Goal: Transaction & Acquisition: Purchase product/service

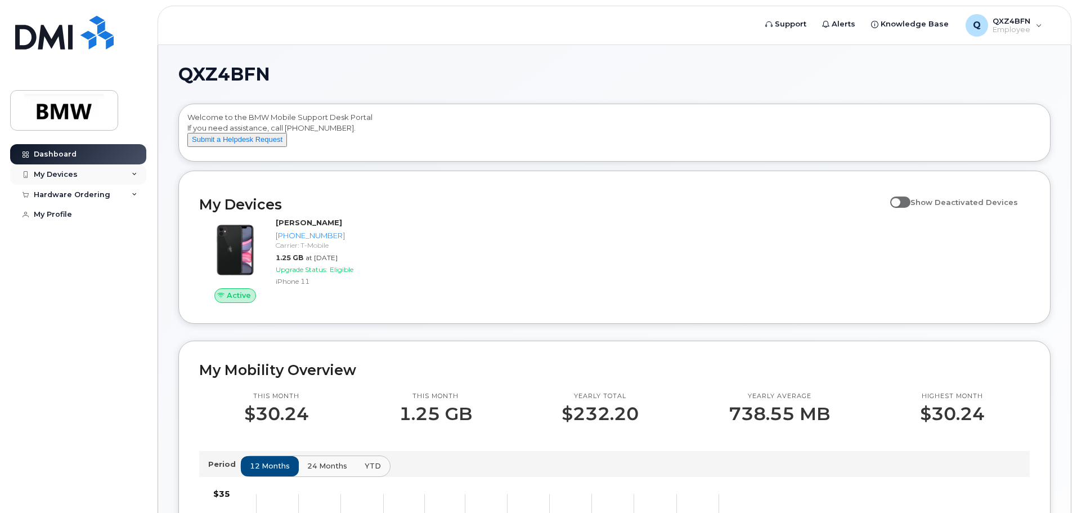
click at [43, 174] on div "My Devices" at bounding box center [56, 174] width 44 height 9
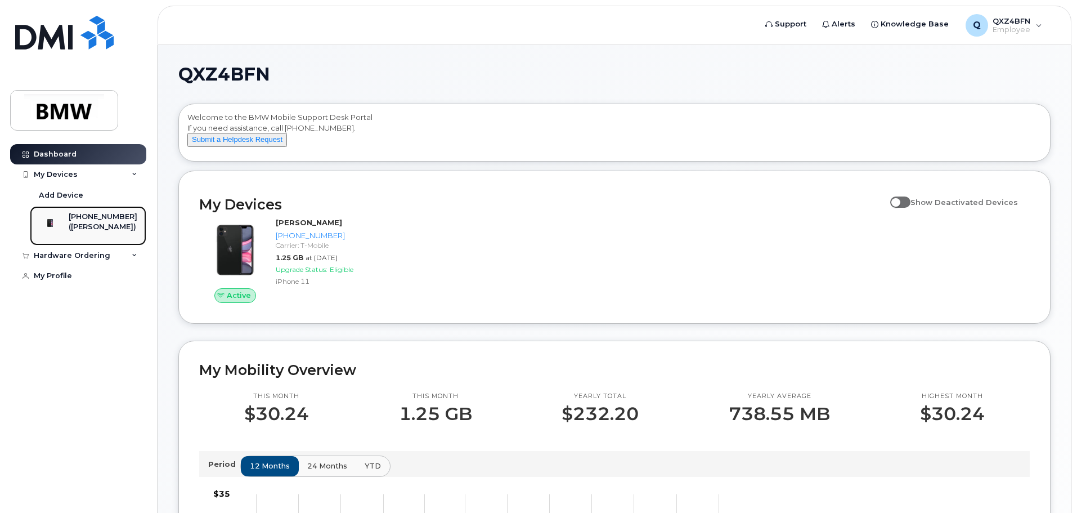
click at [98, 231] on div "([PERSON_NAME])" at bounding box center [103, 227] width 69 height 10
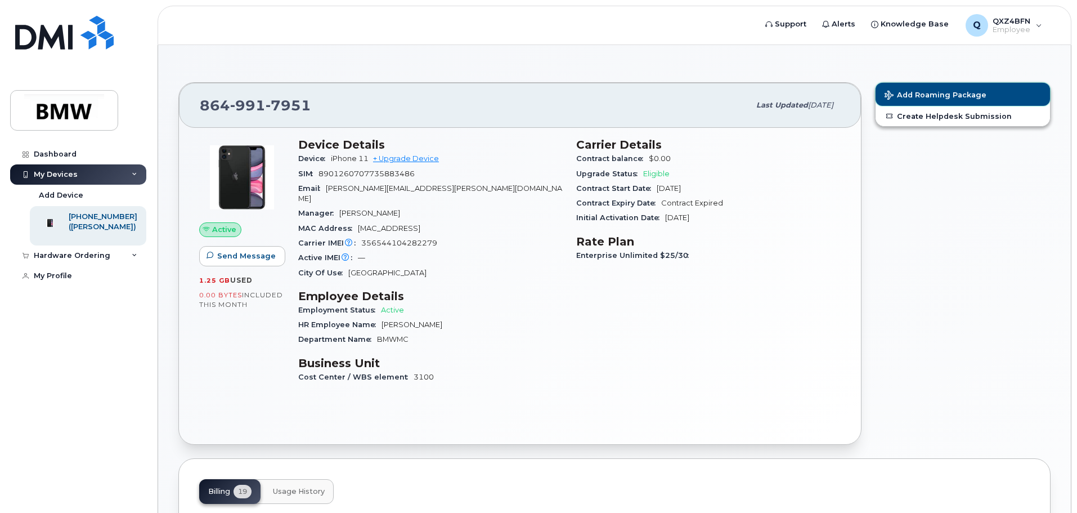
click at [969, 96] on span "Add Roaming Package" at bounding box center [936, 96] width 102 height 11
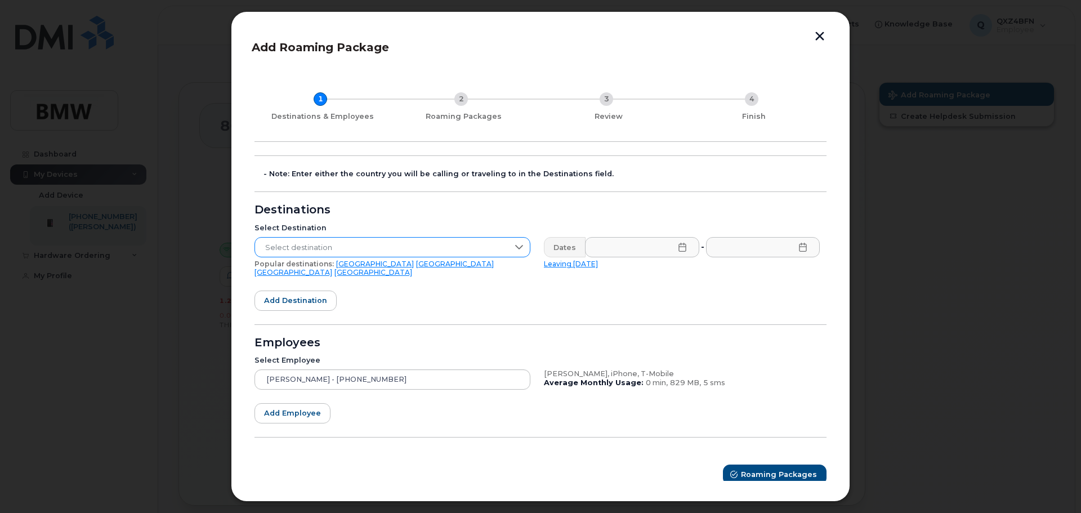
click at [518, 247] on icon at bounding box center [518, 247] width 9 height 9
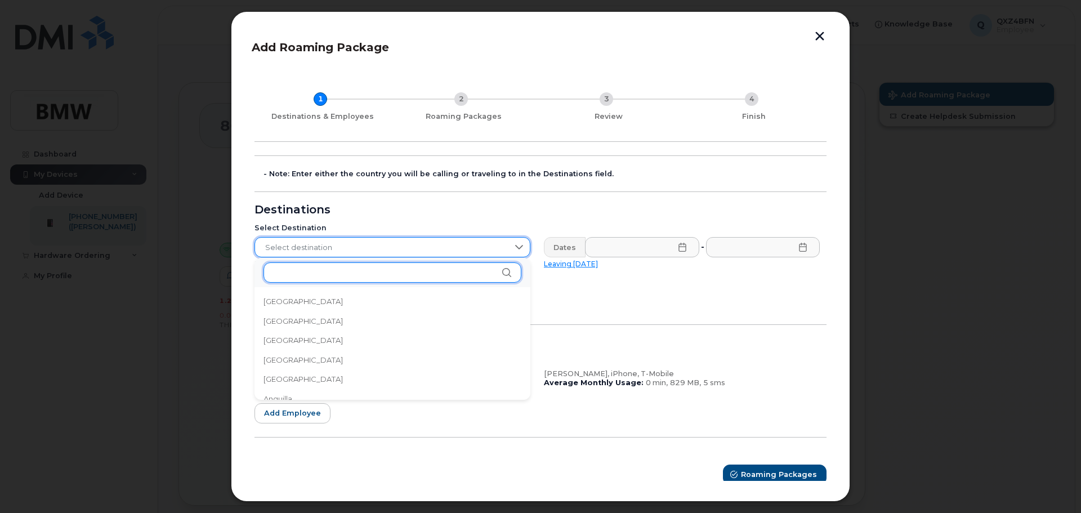
click at [456, 279] on input "text" at bounding box center [392, 272] width 258 height 20
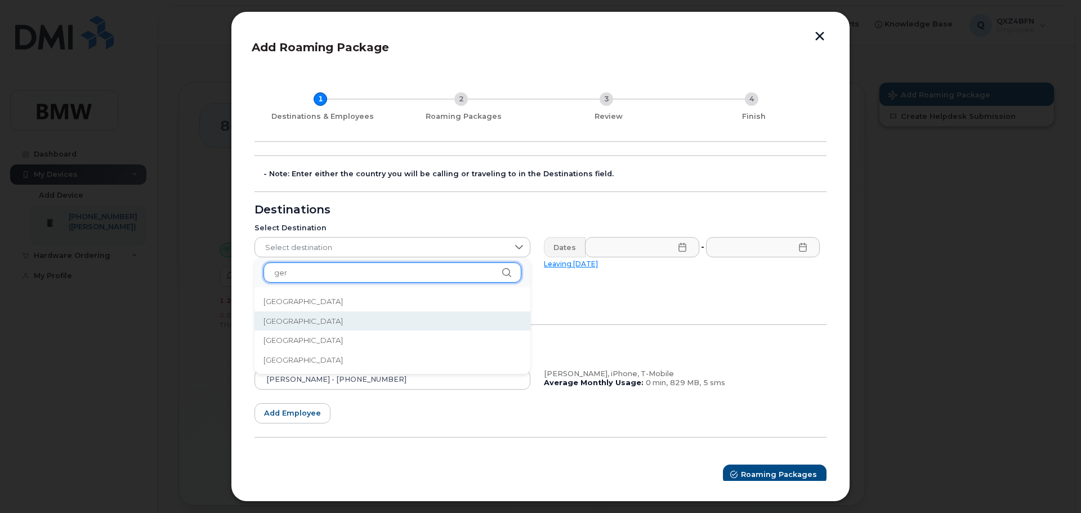
type input "ger"
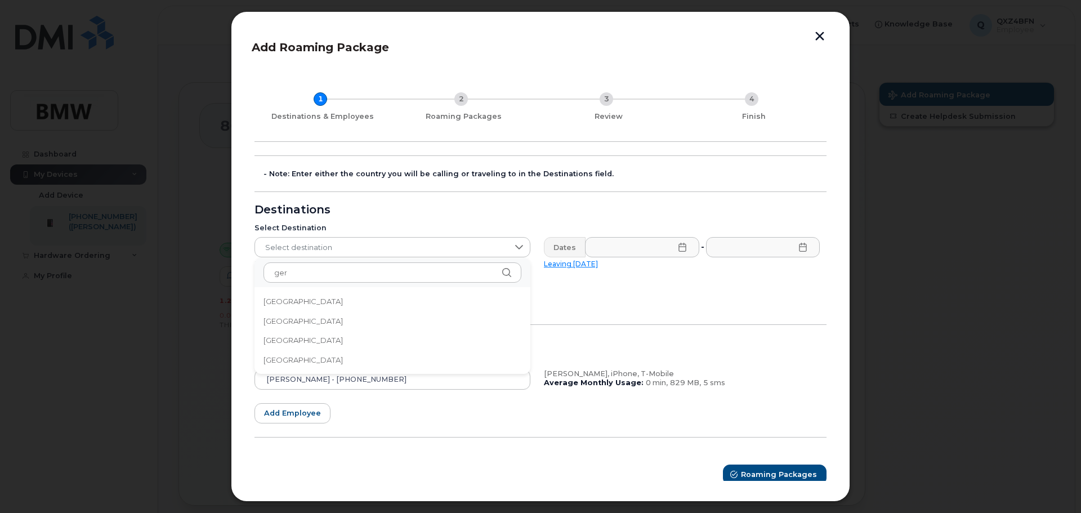
click at [331, 322] on li "Germany" at bounding box center [392, 321] width 276 height 20
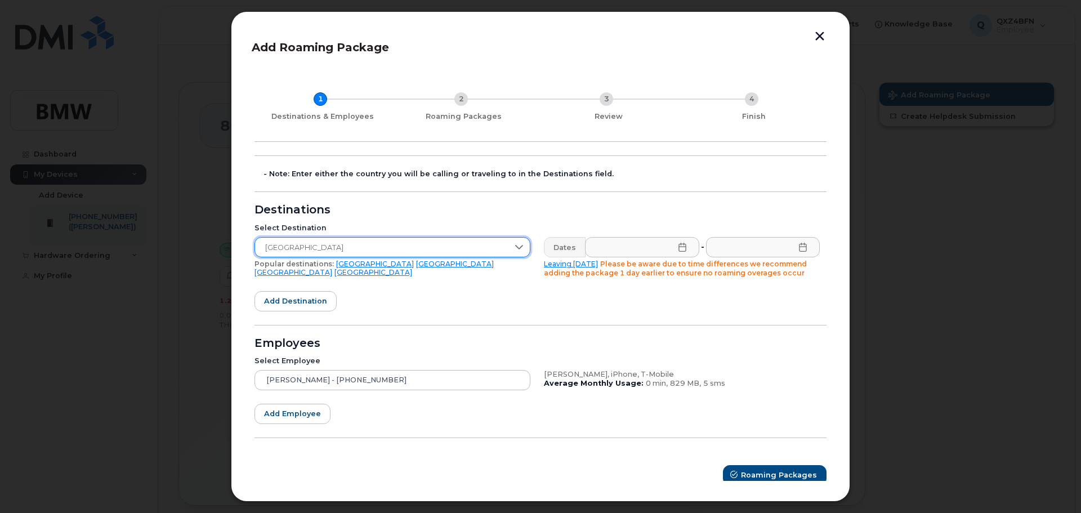
click at [683, 249] on icon at bounding box center [682, 247] width 9 height 9
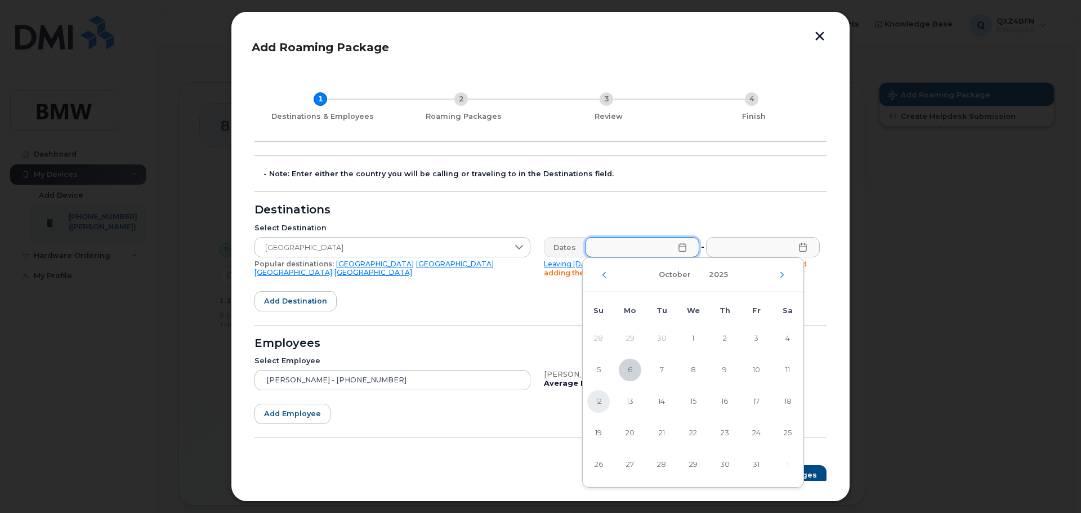
click at [599, 400] on span "12" at bounding box center [598, 401] width 23 height 23
type input "10/12/2025"
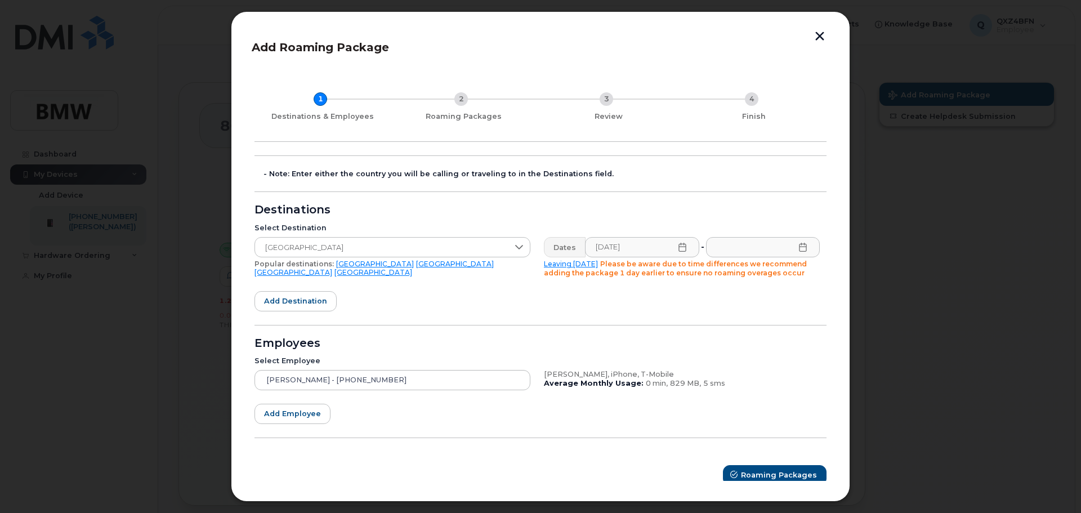
click at [802, 248] on icon at bounding box center [802, 247] width 9 height 9
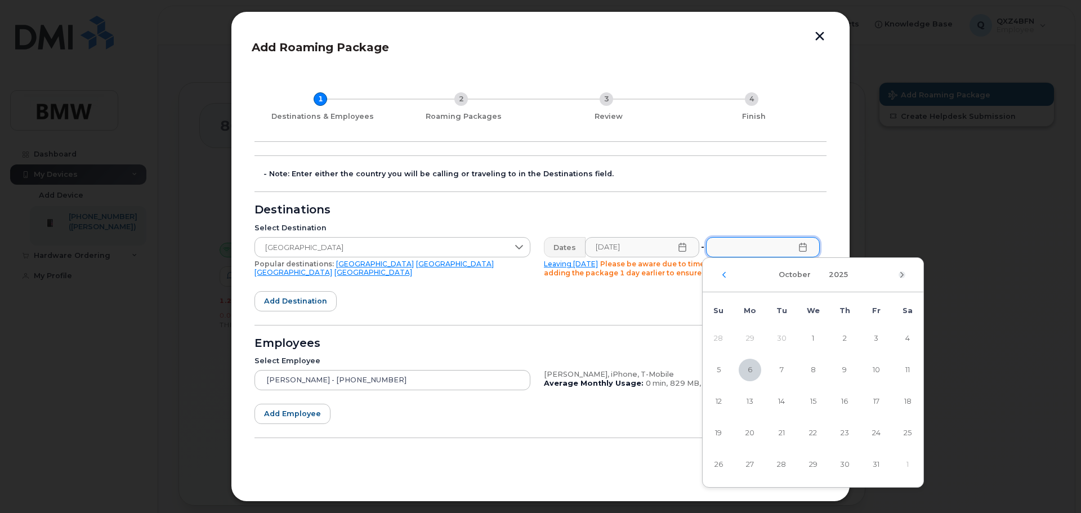
click at [903, 271] on icon "Next Month" at bounding box center [901, 274] width 7 height 9
click at [908, 335] on span "1" at bounding box center [907, 338] width 23 height 23
type input "11/01/2025"
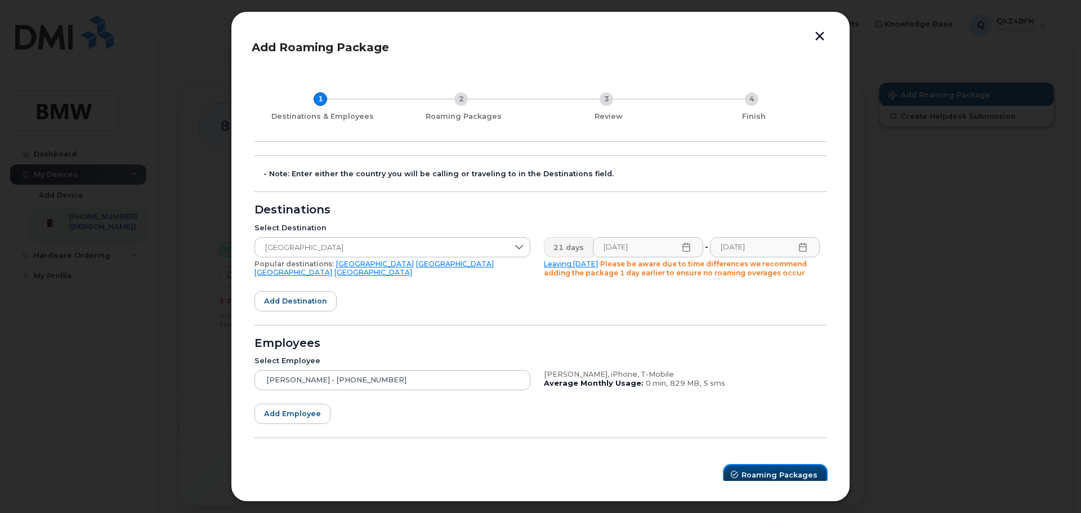
click at [771, 472] on span "Roaming Packages" at bounding box center [779, 474] width 76 height 11
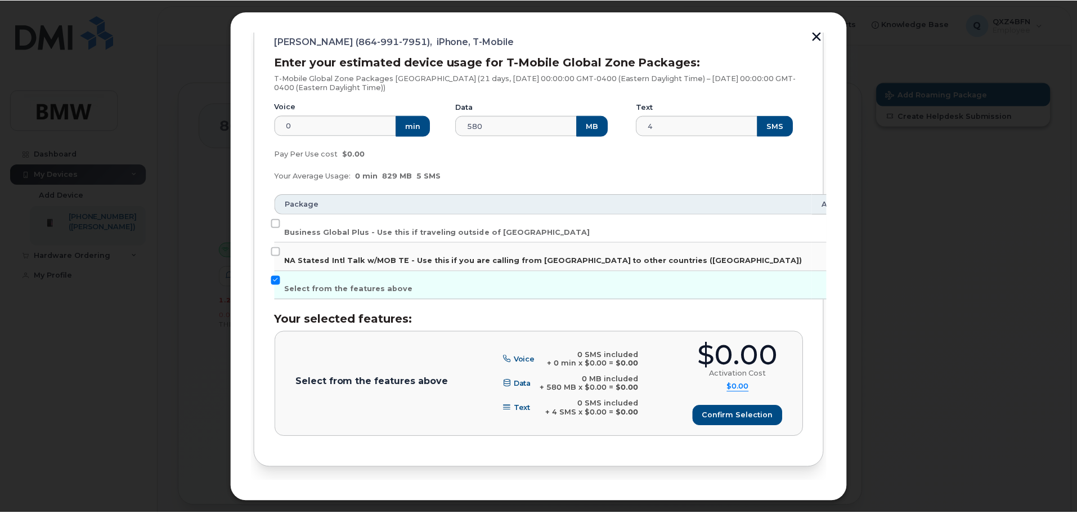
scroll to position [133, 0]
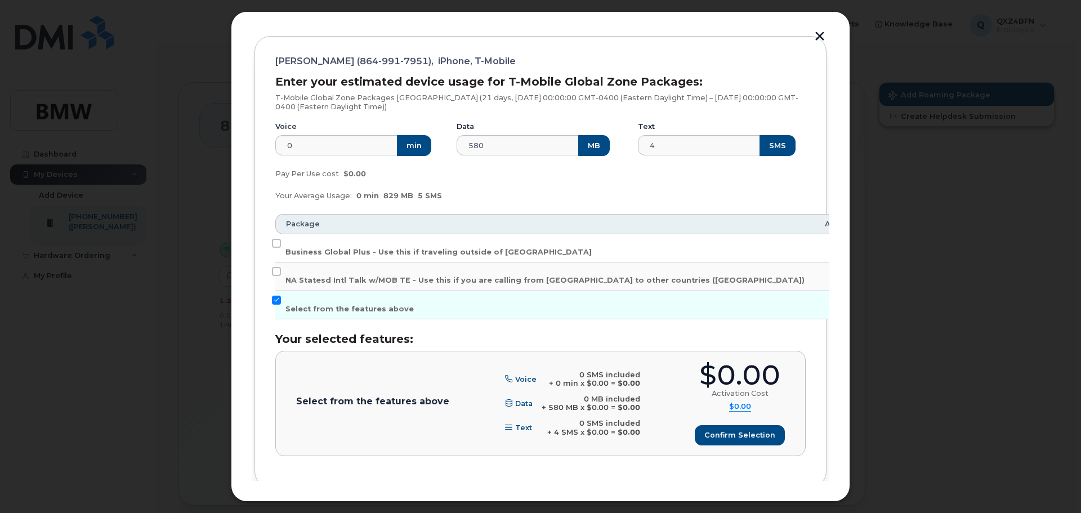
click at [820, 38] on button "button" at bounding box center [819, 38] width 17 height 12
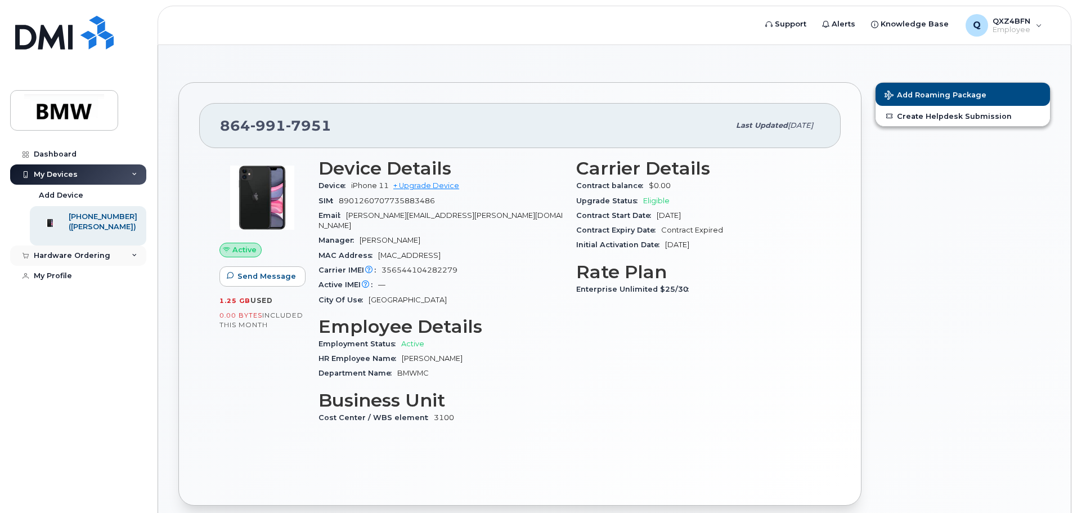
click at [84, 258] on div "Hardware Ordering" at bounding box center [72, 255] width 77 height 9
click at [69, 302] on div "My Profile" at bounding box center [53, 297] width 38 height 9
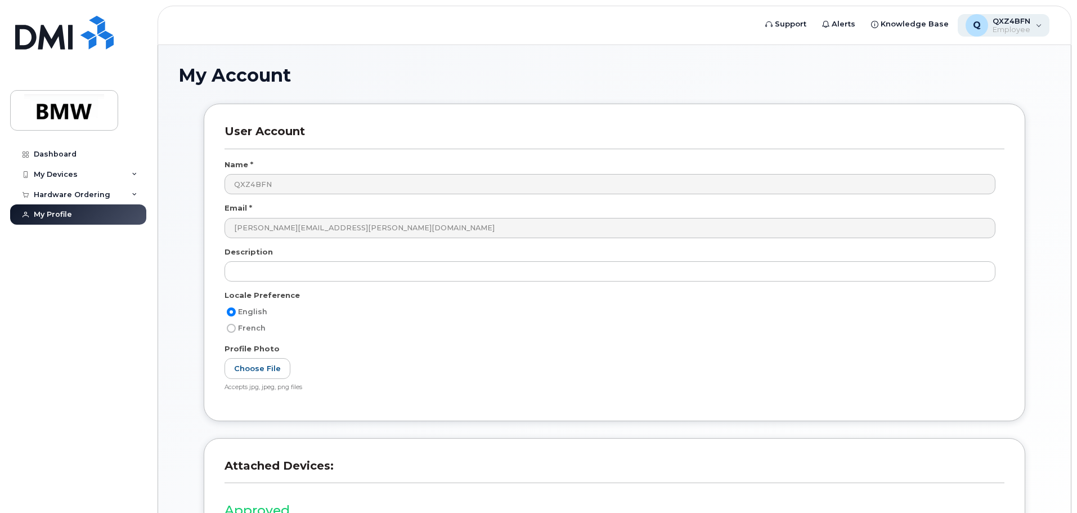
click at [1027, 26] on span "Employee" at bounding box center [1012, 29] width 38 height 9
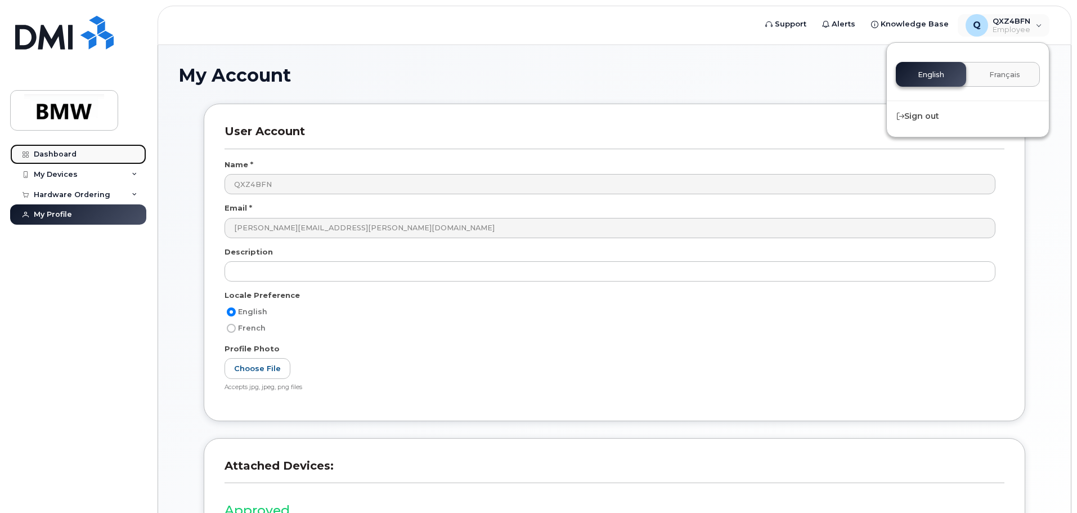
click at [59, 153] on div "Dashboard" at bounding box center [55, 154] width 43 height 9
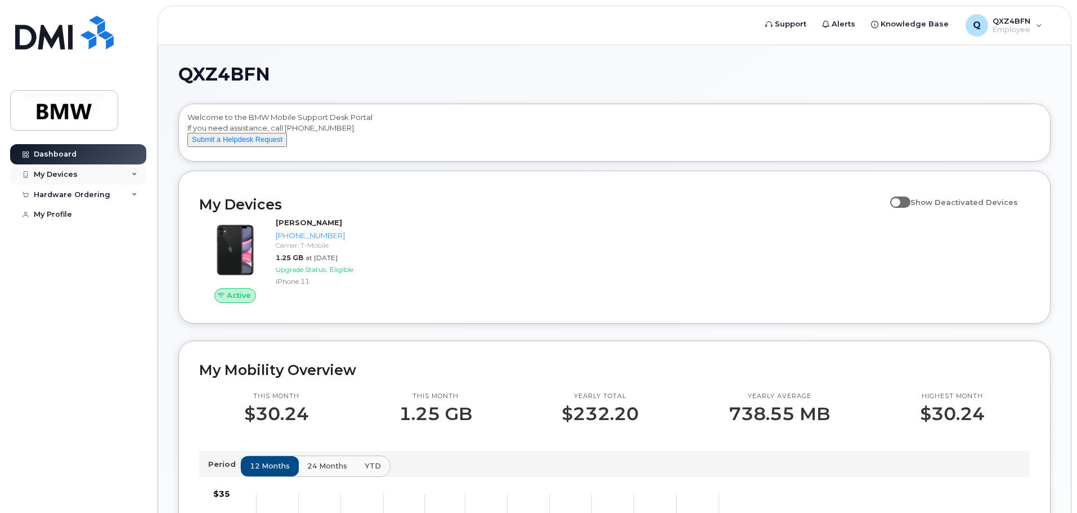
click at [128, 178] on div "My Devices" at bounding box center [78, 174] width 136 height 20
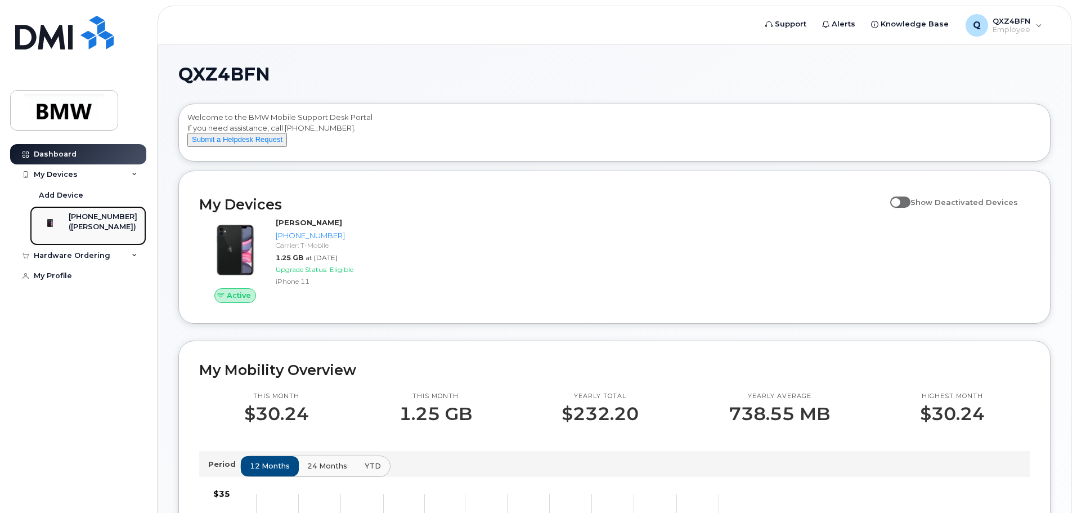
click at [98, 226] on div "([PERSON_NAME])" at bounding box center [103, 227] width 69 height 10
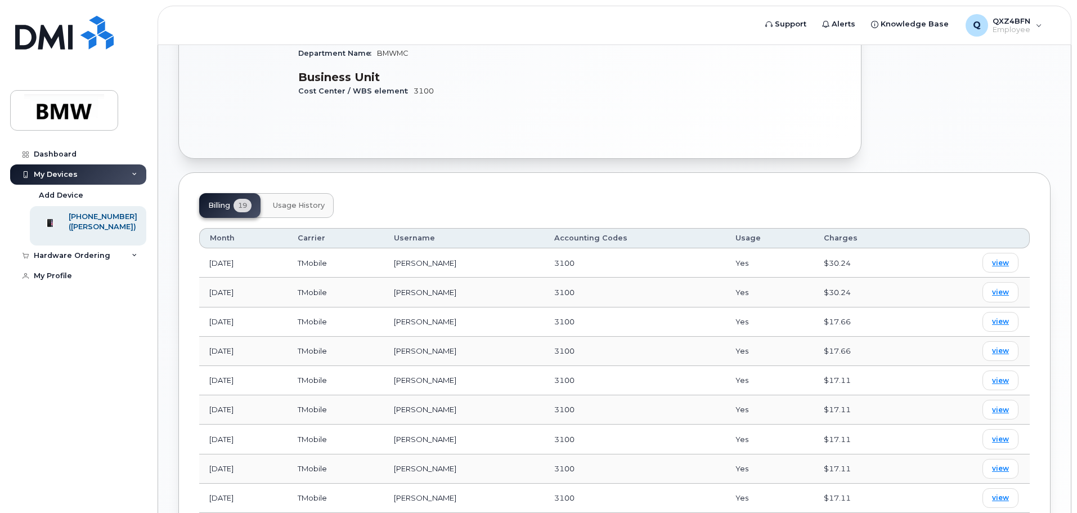
scroll to position [263, 0]
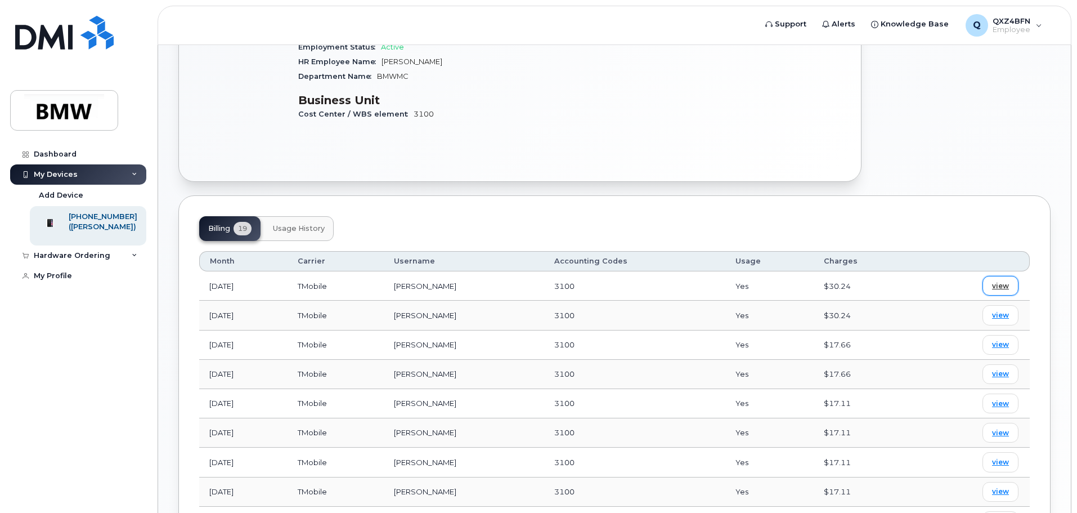
click at [1001, 281] on span "view" at bounding box center [1000, 286] width 17 height 10
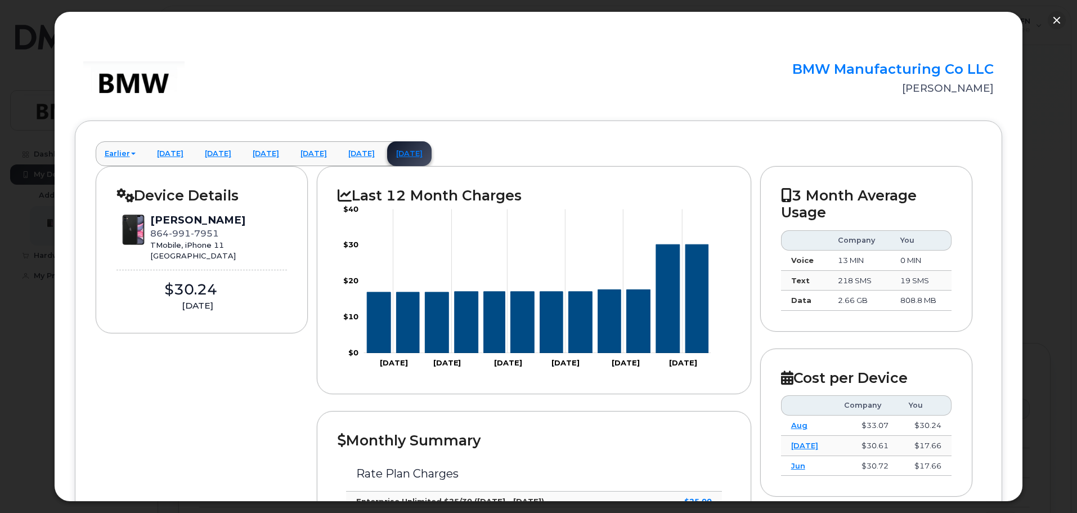
scroll to position [94, 0]
drag, startPoint x: 1023, startPoint y: 213, endPoint x: 1029, endPoint y: 303, distance: 90.8
click at [1029, 303] on div "× BMW Manufacturing Co LLC Yoel Sanchez Morales Earlier March 2025 February 202…" at bounding box center [538, 256] width 1077 height 513
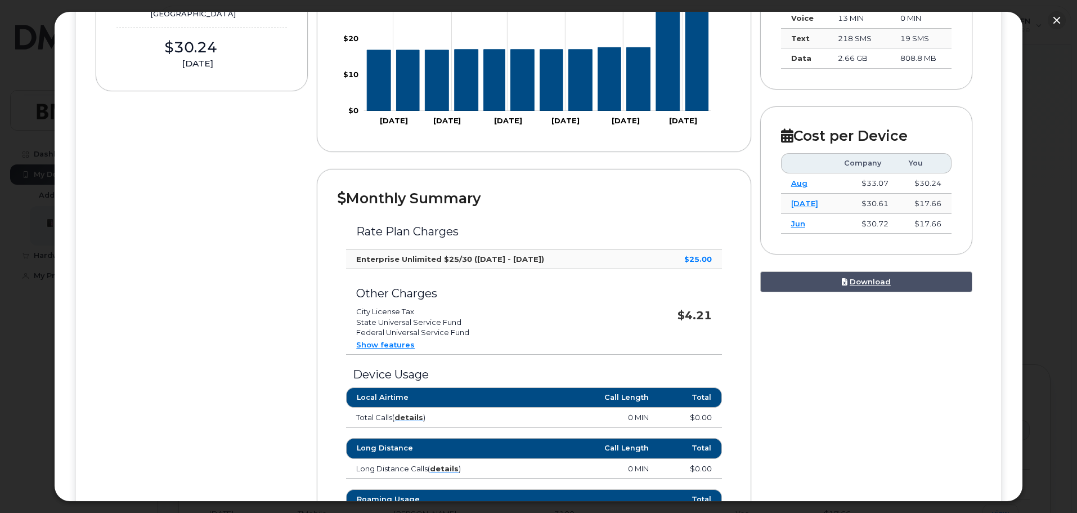
scroll to position [0, 0]
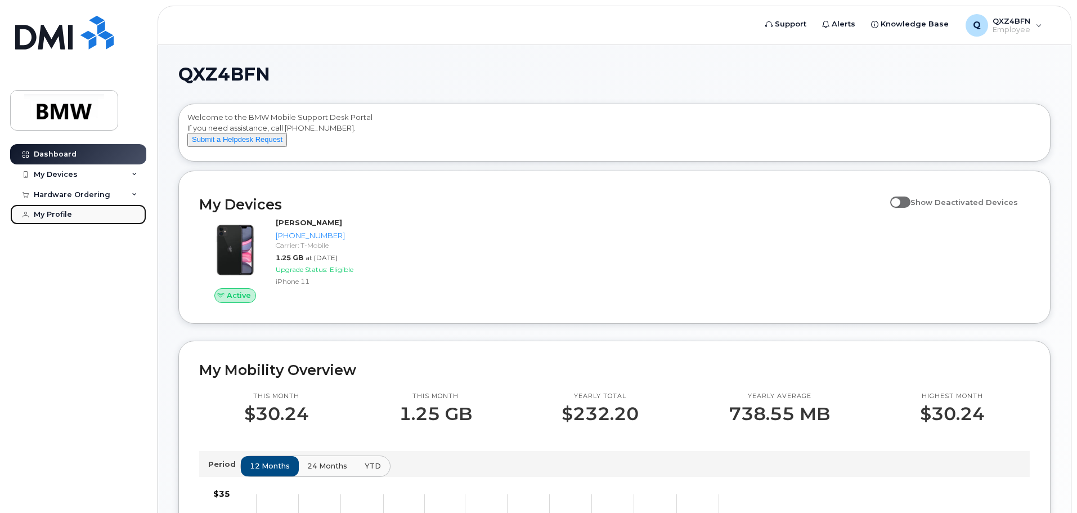
click at [69, 210] on div "My Profile" at bounding box center [53, 214] width 38 height 9
